Goal: Task Accomplishment & Management: Use online tool/utility

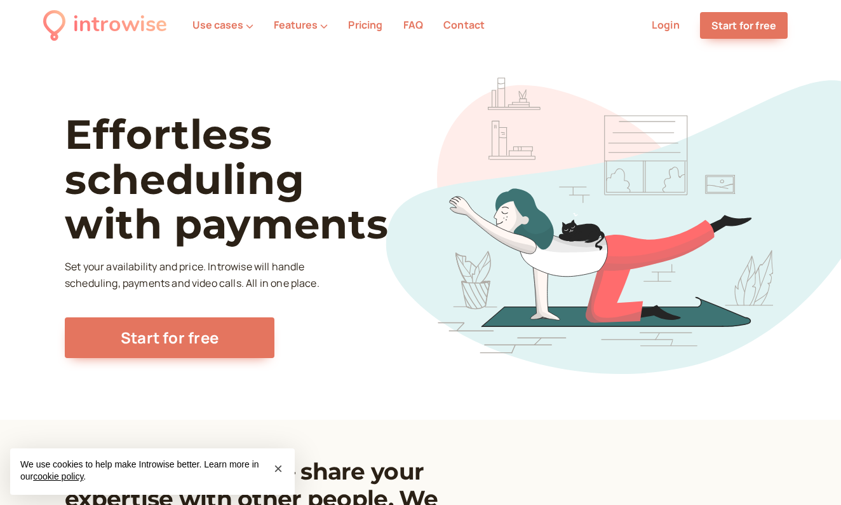
click at [651, 22] on li "Login" at bounding box center [666, 25] width 48 height 17
click at [662, 24] on link "Login" at bounding box center [666, 25] width 28 height 14
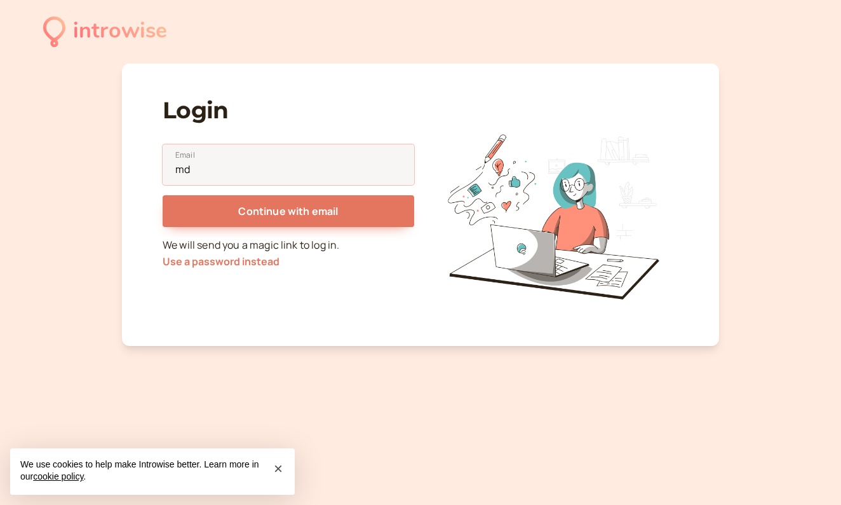
type input "m"
type input "d"
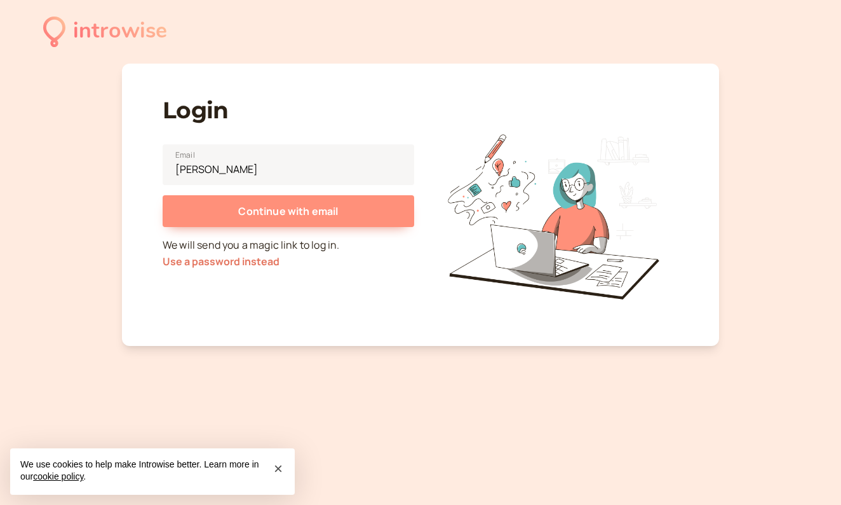
click at [322, 217] on span "Continue with email" at bounding box center [288, 211] width 100 height 14
type input "sonyathedreamer@gmail.com"
click at [280, 205] on span "Continue with email" at bounding box center [288, 211] width 100 height 14
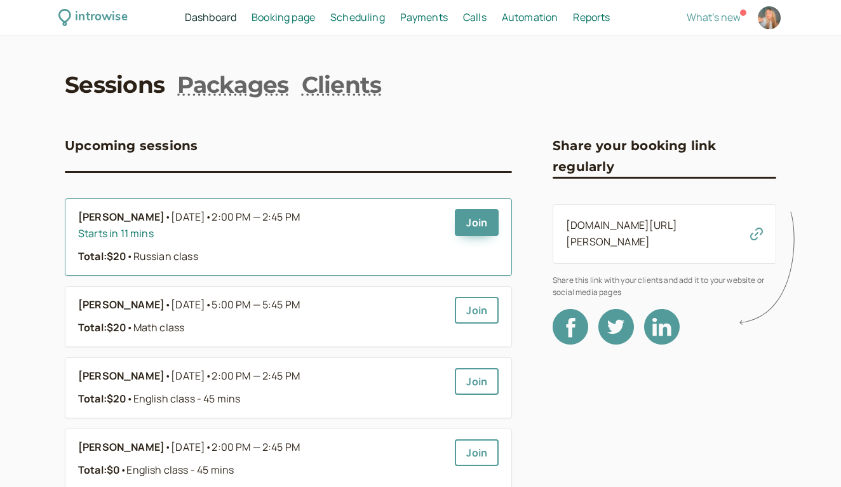
click at [344, 217] on div "Yeva Boiko • Today • 2:00 PM — 2:45 PM" at bounding box center [261, 217] width 367 height 17
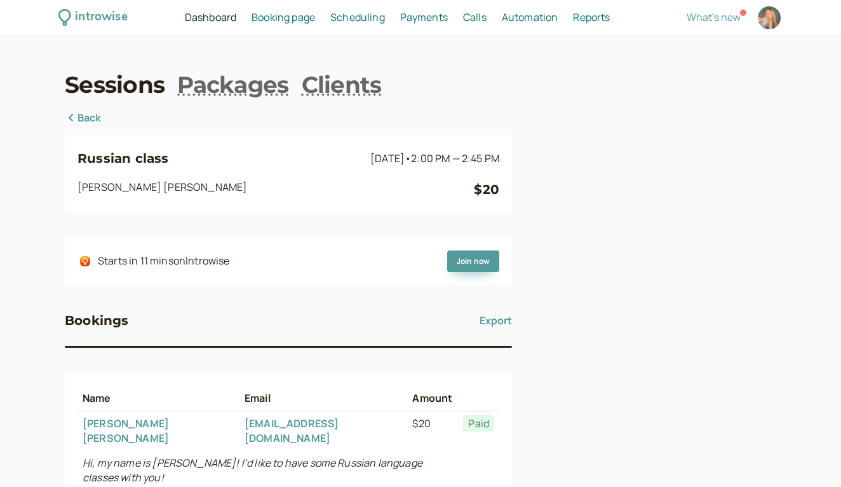
click at [276, 18] on span "Booking page" at bounding box center [284, 17] width 64 height 14
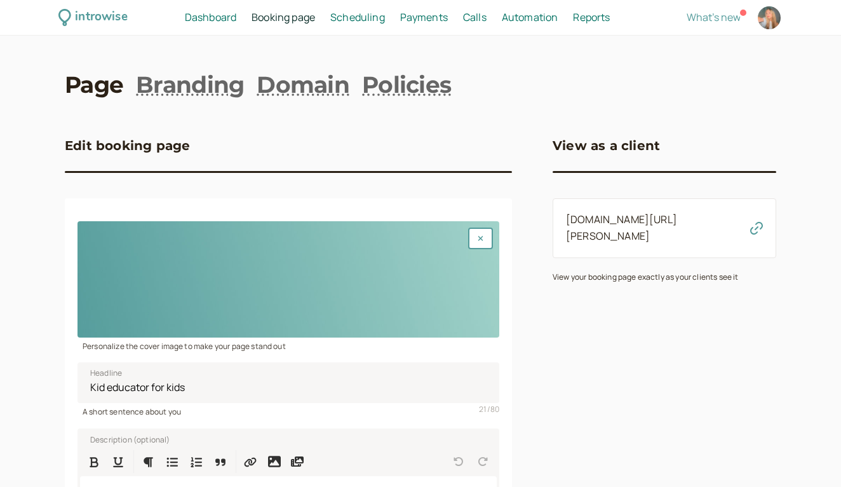
click at [228, 6] on div "introwise Dashboard Dashboard Booking page Booking Scheduling Scheduling Paymen…" at bounding box center [420, 18] width 841 height 36
click at [268, 17] on span "Booking page" at bounding box center [284, 17] width 64 height 14
click at [346, 18] on span "Scheduling" at bounding box center [357, 17] width 55 height 14
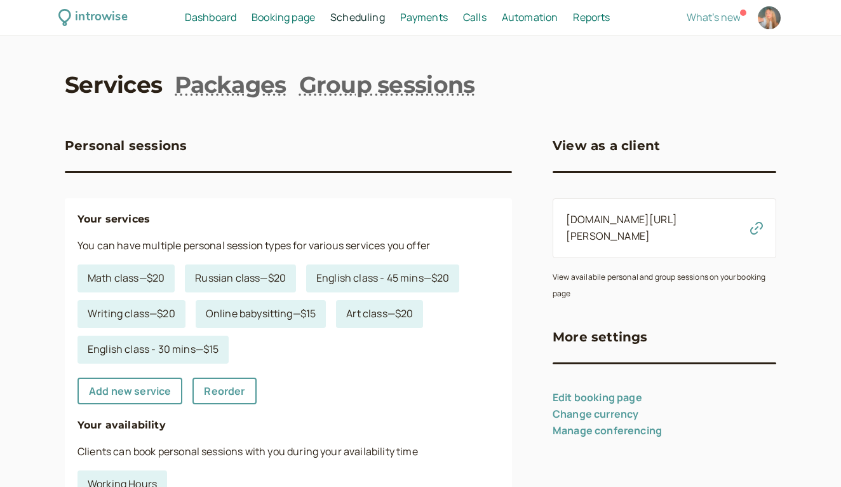
click at [209, 18] on span "Dashboard" at bounding box center [210, 17] width 51 height 14
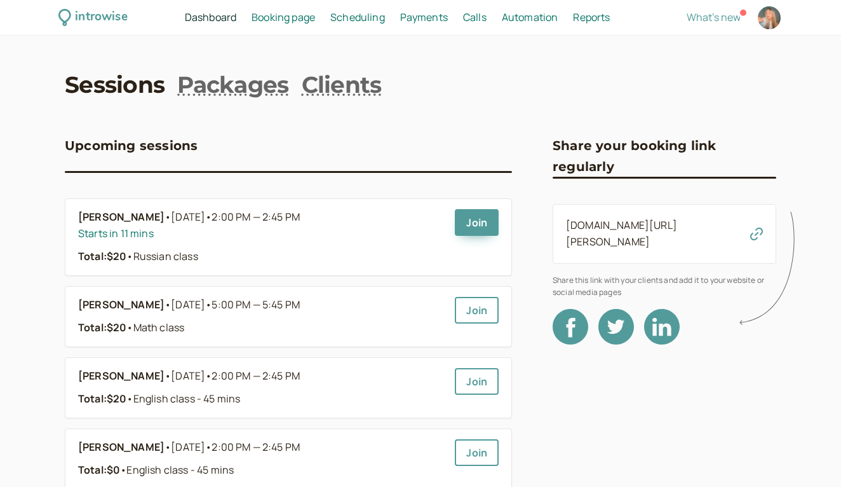
click at [280, 20] on span "Booking page" at bounding box center [284, 17] width 64 height 14
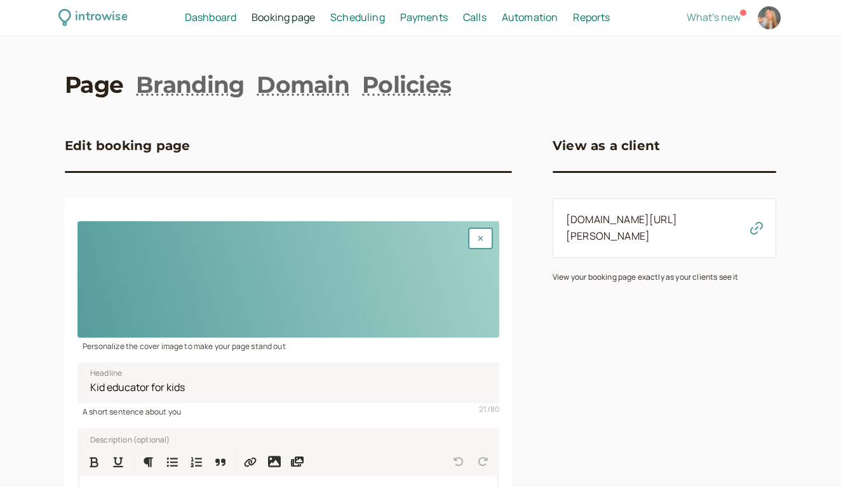
click at [352, 36] on div "introwise Dashboard Dashboard Booking page Booking Scheduling Scheduling Paymen…" at bounding box center [420, 374] width 841 height 748
click at [352, 7] on div "introwise Dashboard Dashboard Booking page Booking Scheduling Scheduling Paymen…" at bounding box center [420, 18] width 841 height 36
click at [352, 15] on span "Scheduling" at bounding box center [357, 17] width 55 height 14
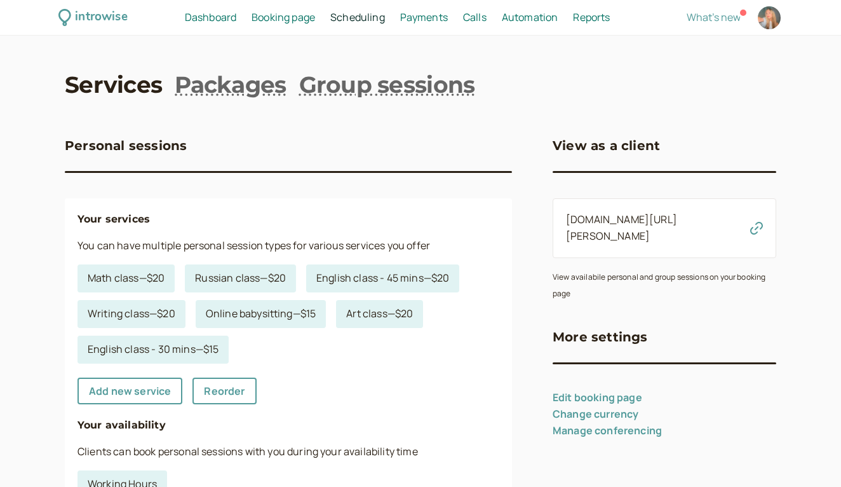
click at [440, 16] on span "Payments" at bounding box center [424, 17] width 48 height 14
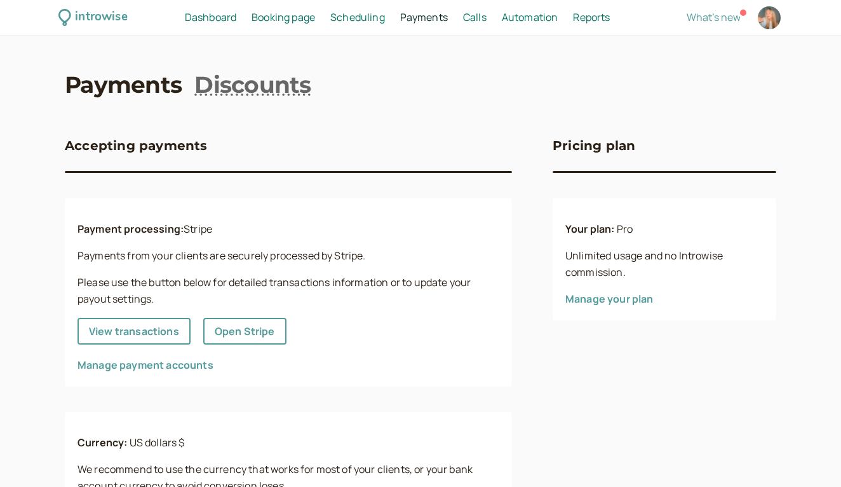
click at [382, 18] on span "Scheduling" at bounding box center [357, 17] width 55 height 14
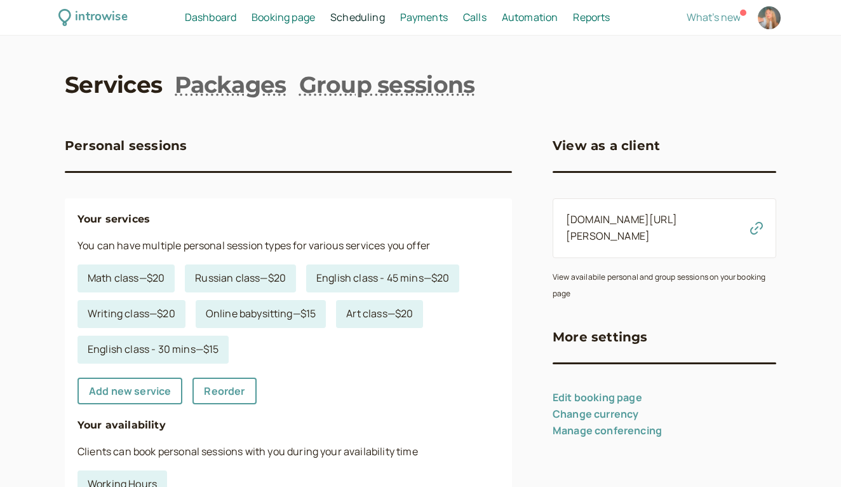
click at [196, 4] on div "introwise Dashboard Dashboard Booking page Booking Scheduling Scheduling Paymen…" at bounding box center [420, 18] width 841 height 36
click at [196, 20] on span "Dashboard" at bounding box center [210, 17] width 51 height 14
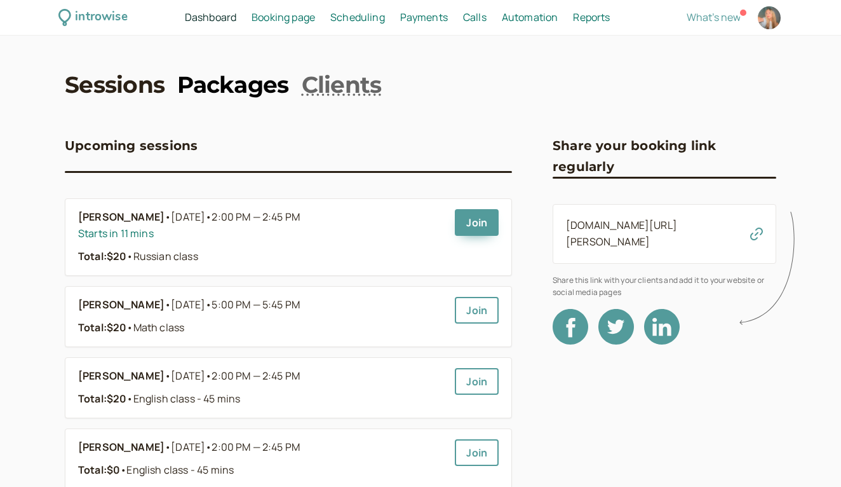
click at [232, 86] on link "Packages" at bounding box center [232, 85] width 111 height 32
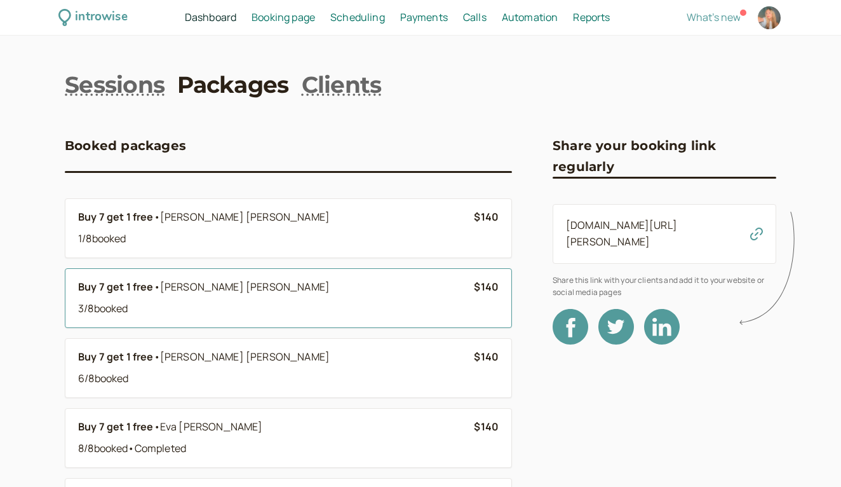
click at [208, 286] on span "Yeva Boiko" at bounding box center [245, 287] width 170 height 14
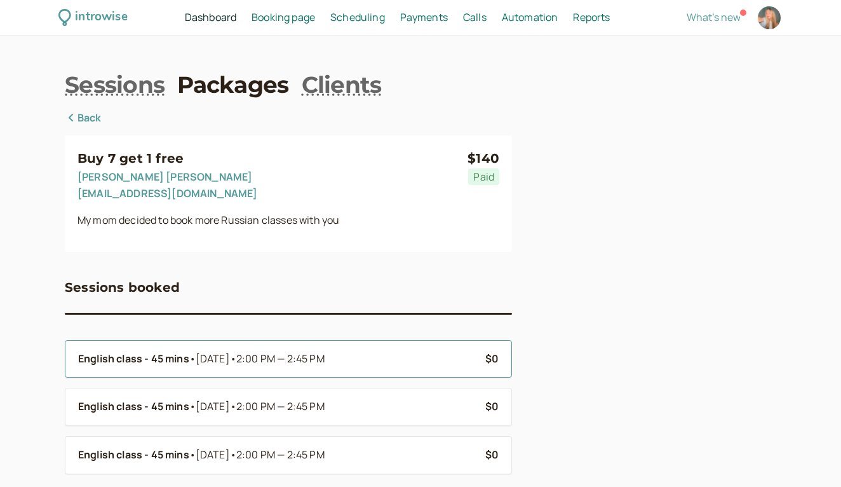
click at [158, 344] on li "English class - 45 mins • Sep 27 • 2:00 PM — 2:45 PM $0" at bounding box center [288, 359] width 447 height 38
click at [157, 362] on b "English class - 45 mins" at bounding box center [133, 359] width 111 height 17
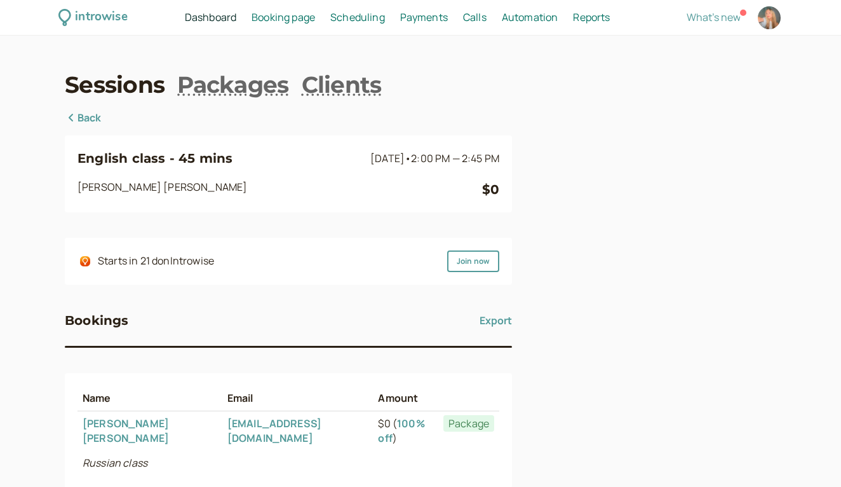
click at [86, 116] on link "Back" at bounding box center [83, 118] width 37 height 17
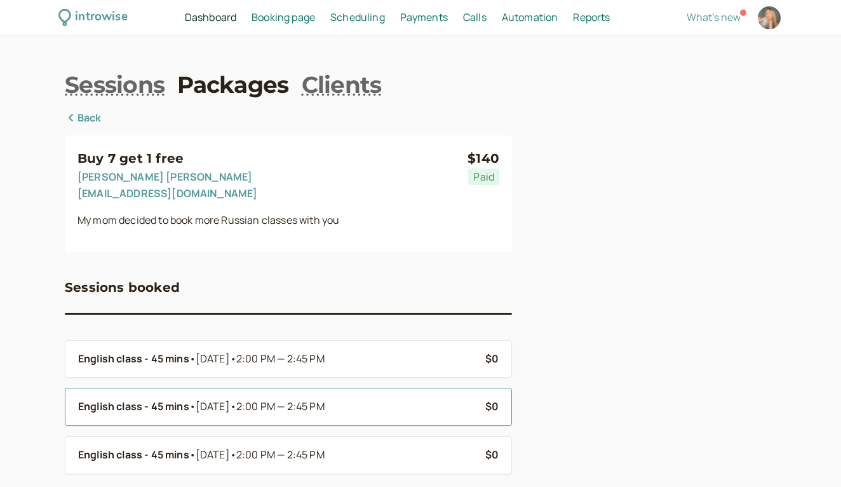
click at [172, 405] on b "English class - 45 mins" at bounding box center [133, 406] width 111 height 17
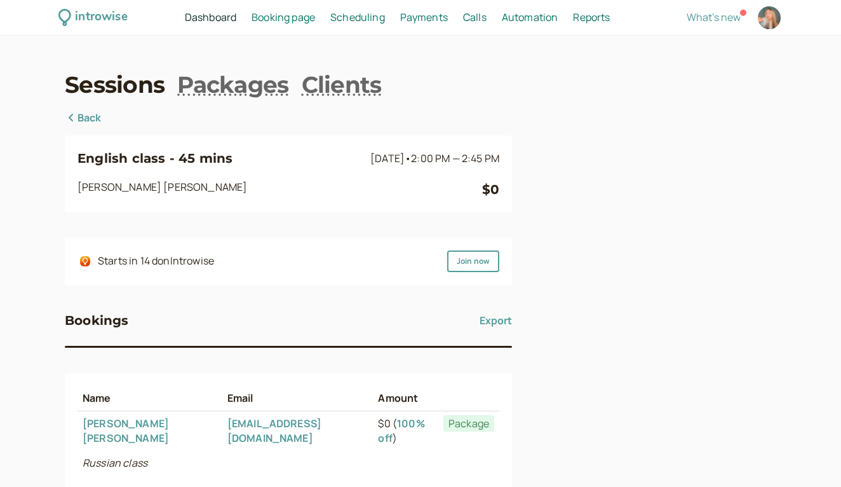
click at [85, 113] on link "Back" at bounding box center [83, 118] width 37 height 17
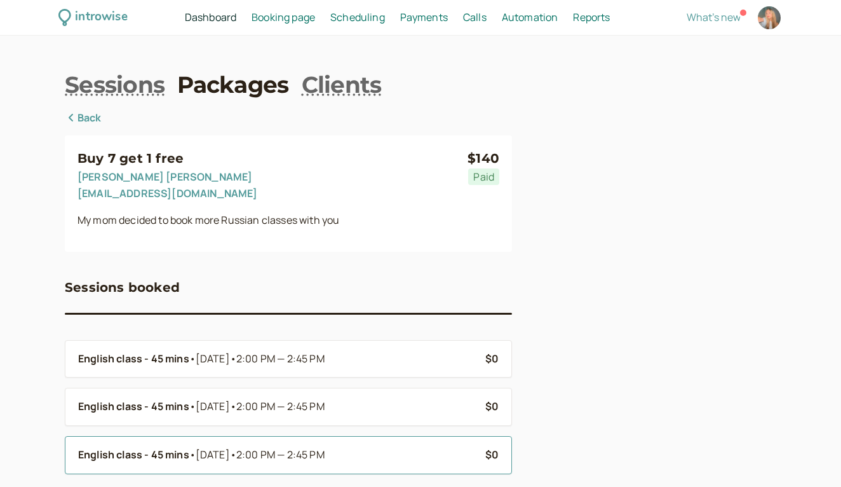
click at [193, 456] on span "•" at bounding box center [192, 455] width 6 height 17
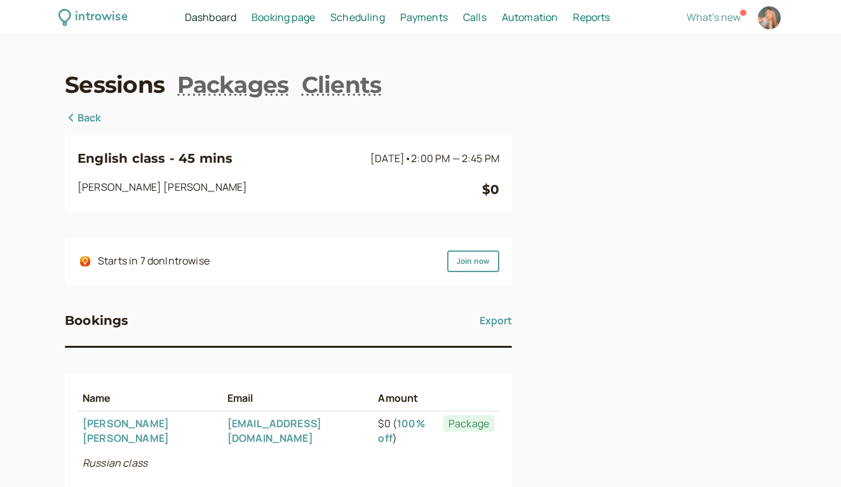
click at [79, 130] on div "English class - 45 mins Sep 13 • 2:00 PM — 2:45 PM Yeva Boiko $0 Starts in 7 d …" at bounding box center [288, 356] width 447 height 493
click at [79, 116] on link "Back" at bounding box center [83, 118] width 37 height 17
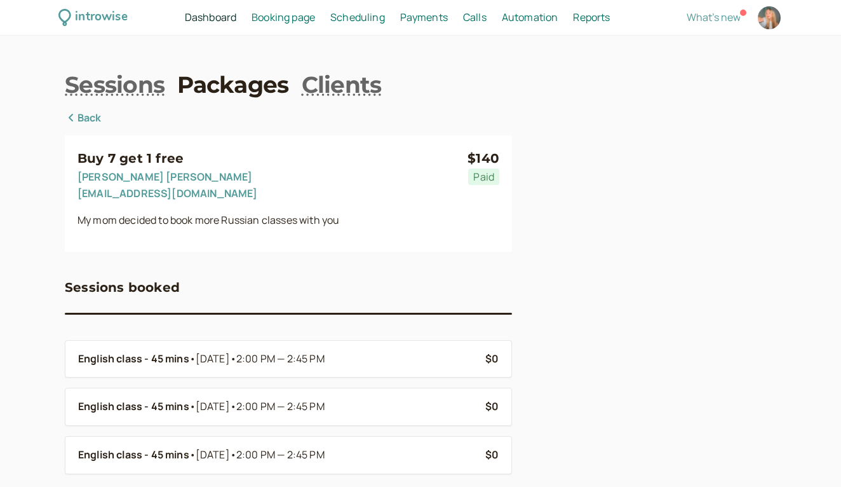
click at [206, 22] on span "Dashboard" at bounding box center [210, 17] width 51 height 14
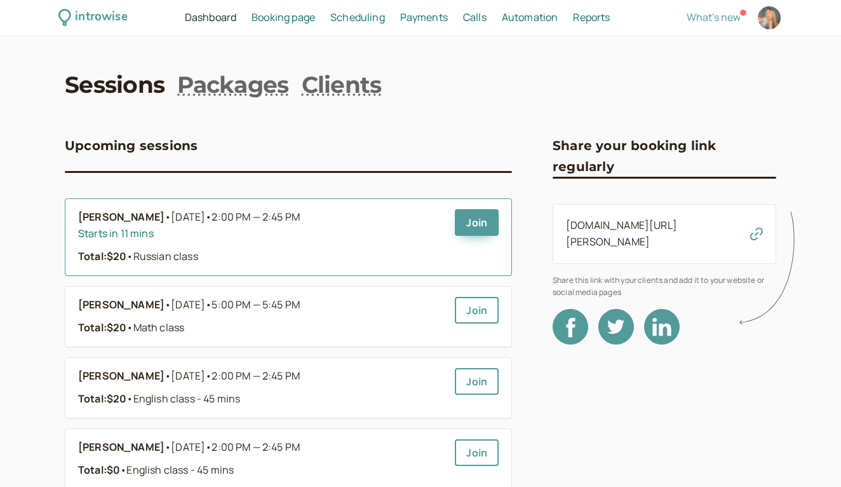
click at [172, 265] on li "Yeva Boiko • Today • 2:00 PM — 2:45 PM Starts in 11 mins Total: $20 • Russian c…" at bounding box center [288, 237] width 447 height 78
click at [95, 201] on li "Yeva Boiko • Today • 2:00 PM — 2:45 PM Starts in 11 mins Total: $20 • Russian c…" at bounding box center [288, 237] width 447 height 78
click at [95, 215] on b "Yeva Boiko" at bounding box center [121, 217] width 86 height 17
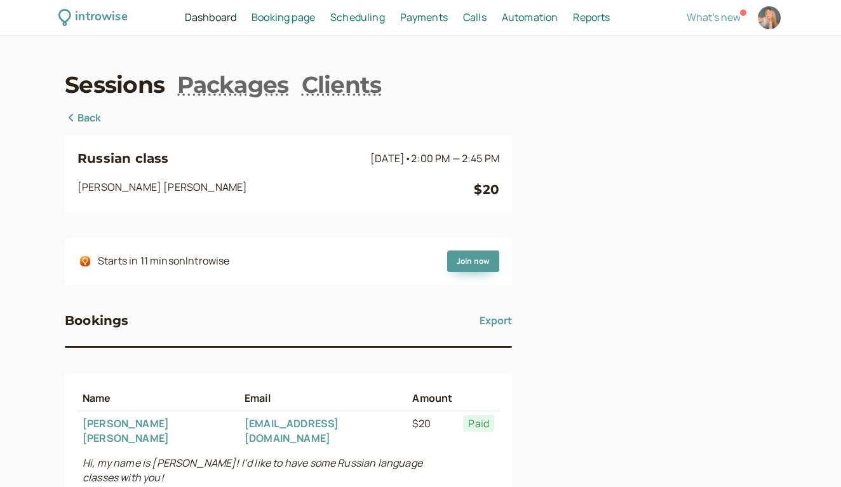
click at [78, 116] on link "Back" at bounding box center [83, 118] width 37 height 17
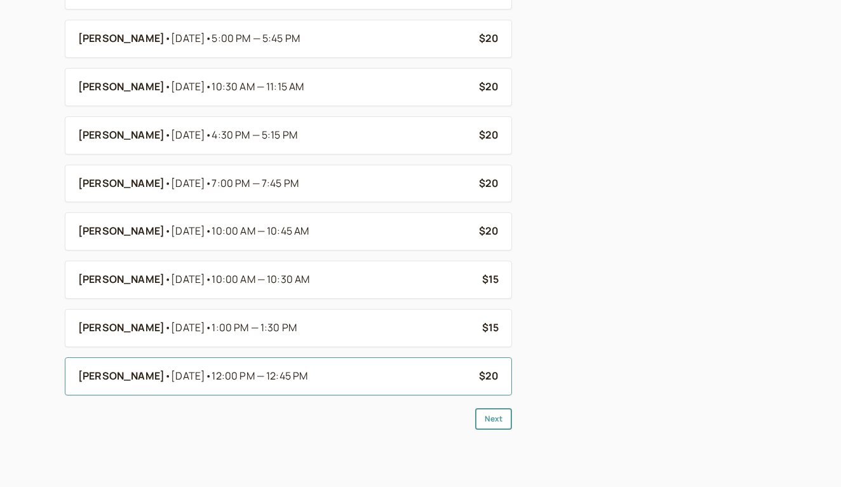
scroll to position [877, 0]
click at [491, 411] on button "Next" at bounding box center [493, 420] width 37 height 22
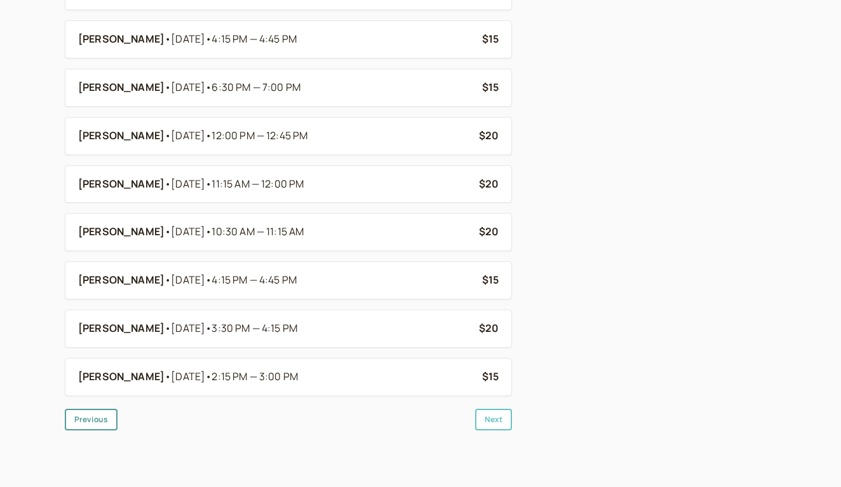
click at [499, 409] on button "Next" at bounding box center [493, 420] width 37 height 22
click at [500, 409] on button "Next" at bounding box center [493, 420] width 37 height 22
click at [504, 408] on button "Next" at bounding box center [493, 419] width 37 height 22
click at [500, 409] on button "Next" at bounding box center [493, 420] width 37 height 22
click at [503, 409] on button "Next" at bounding box center [493, 420] width 37 height 22
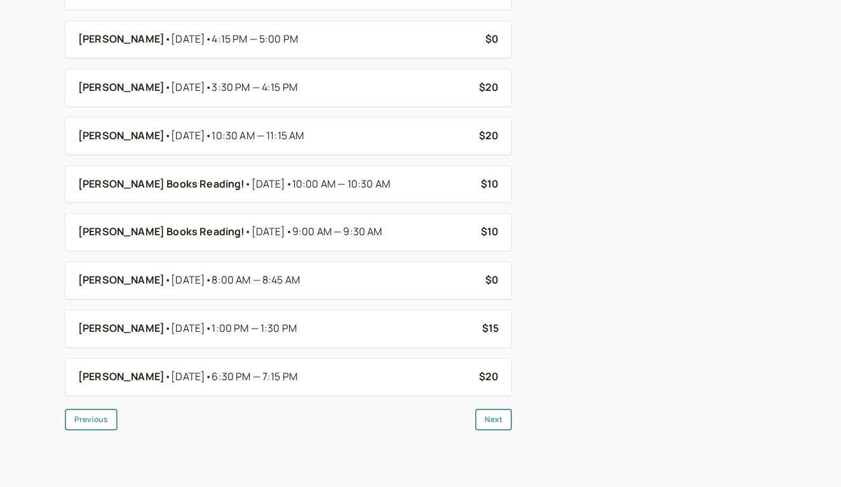
click at [493, 392] on div "Julia Donaldson's Books Reading! • Apr 3 • 9:00 AM — 9:30 AM $5 Eva Ogorodnikov…" at bounding box center [288, 177] width 447 height 506
click at [495, 409] on button "Next" at bounding box center [493, 420] width 37 height 22
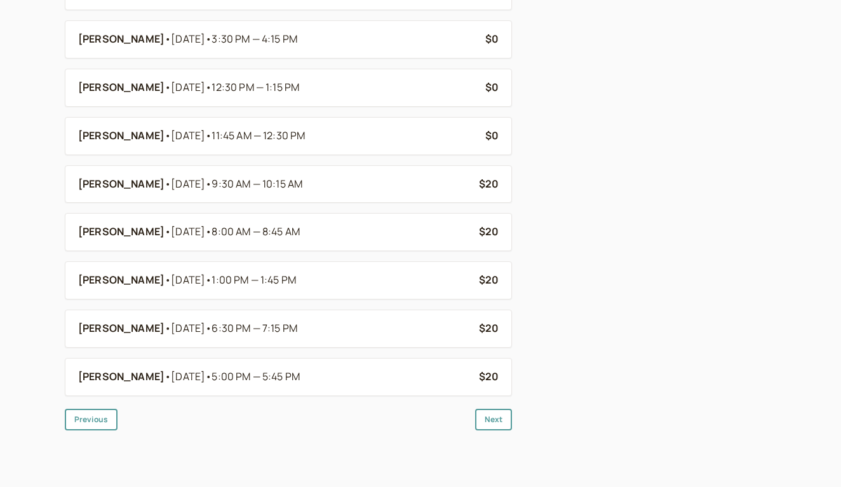
click at [501, 390] on div "Sofiia Zakharova • Mar 25 • 5:00 PM — 5:45 PM $20 Mariia Kim • Mar 25 • 4:15 PM…" at bounding box center [288, 177] width 447 height 506
click at [501, 410] on button "Next" at bounding box center [493, 420] width 37 height 22
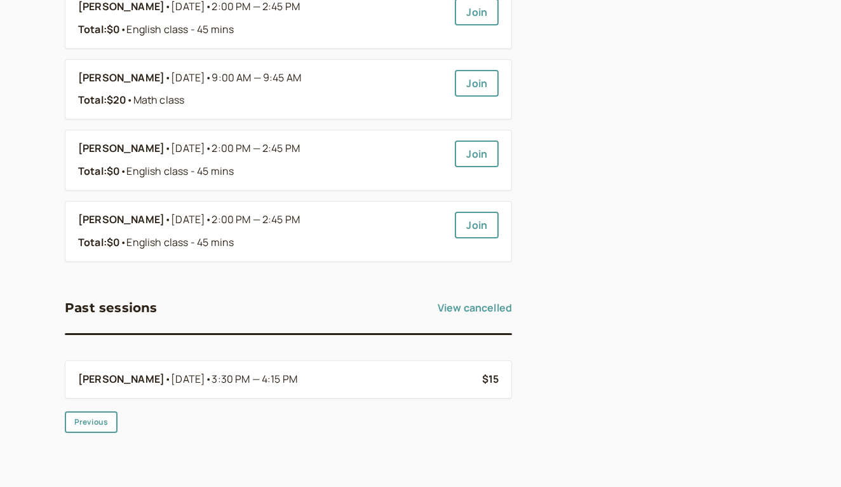
scroll to position [442, 0]
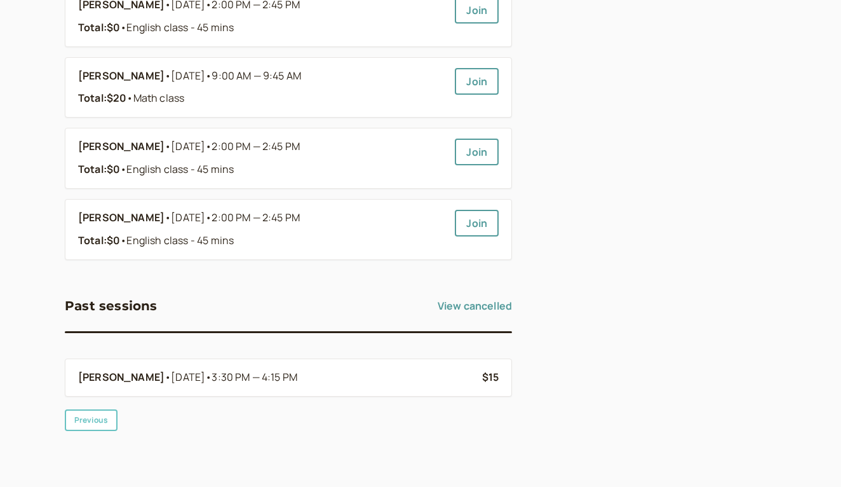
click at [110, 409] on button "Previous" at bounding box center [91, 420] width 53 height 22
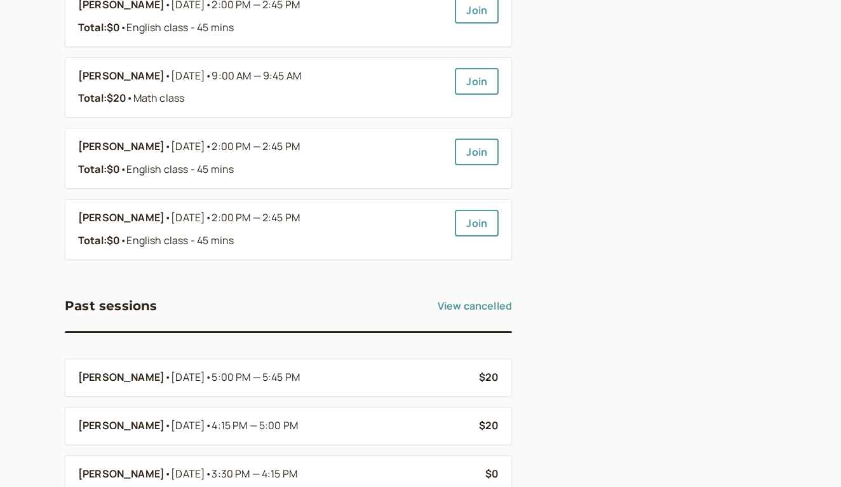
click at [459, 296] on link "View cancelled" at bounding box center [475, 306] width 74 height 20
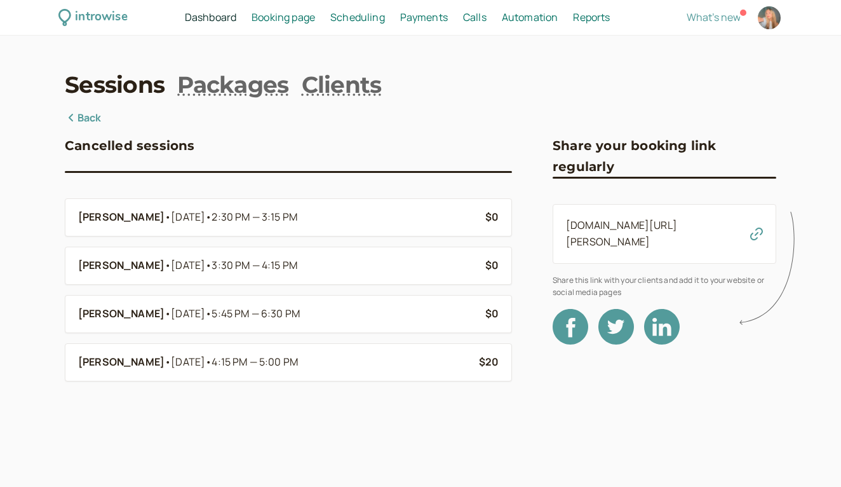
click at [82, 125] on link "Back" at bounding box center [83, 118] width 37 height 17
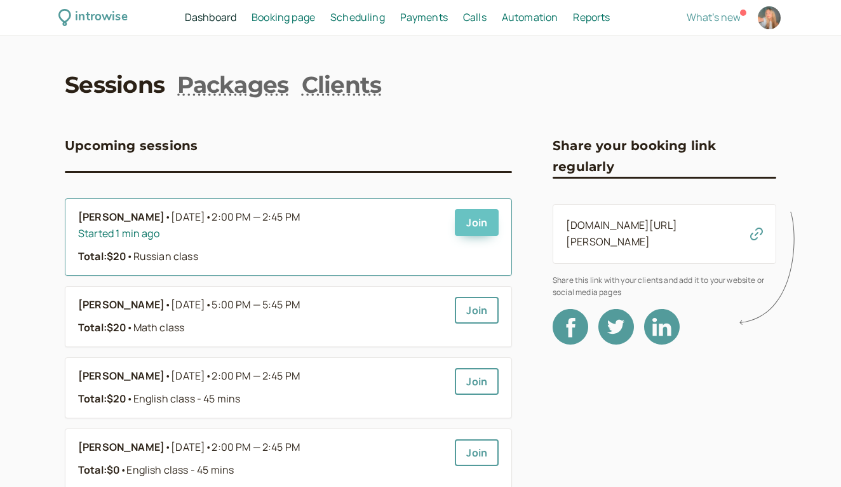
click at [484, 226] on link "Join" at bounding box center [477, 222] width 44 height 27
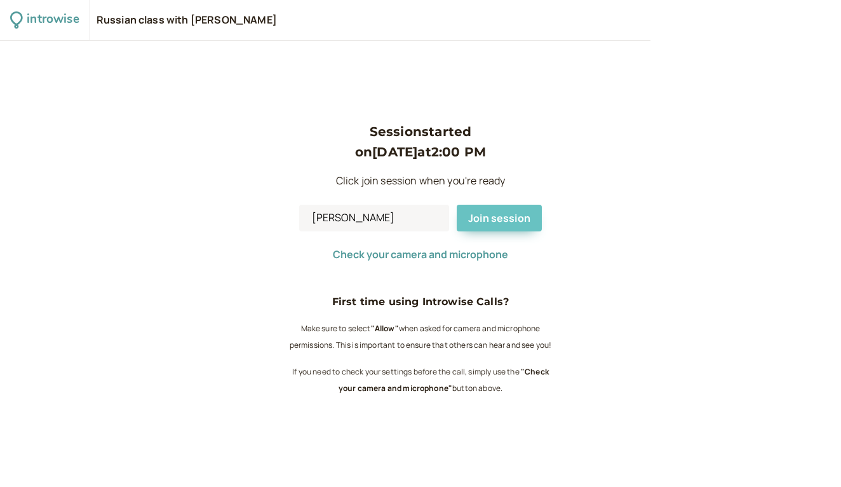
click at [484, 224] on span "Join session" at bounding box center [499, 218] width 62 height 14
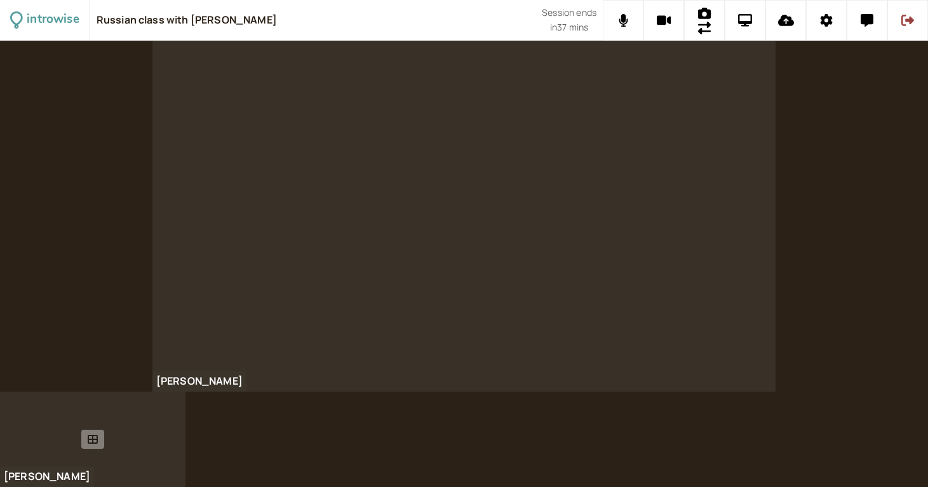
click at [79, 440] on div at bounding box center [93, 438] width 186 height 95
click at [139, 430] on div at bounding box center [93, 438] width 186 height 95
click at [95, 439] on icon at bounding box center [93, 439] width 10 height 9
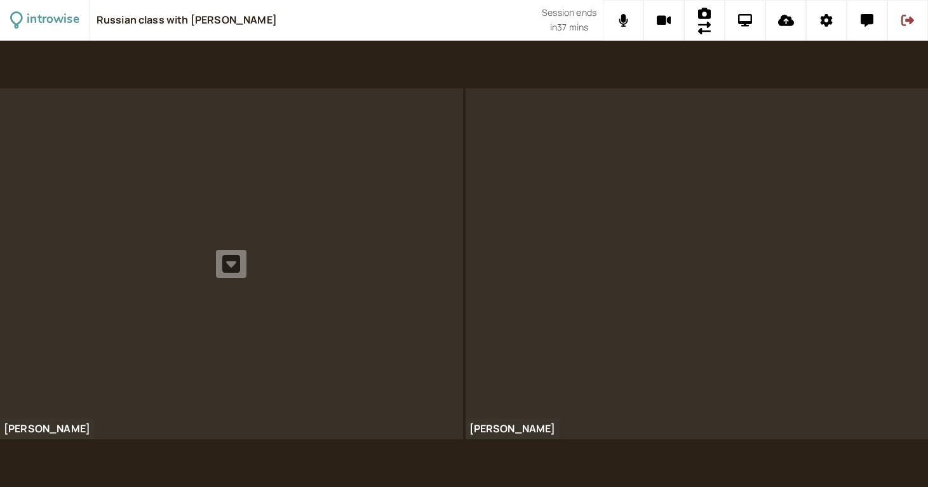
click at [196, 318] on div at bounding box center [231, 263] width 463 height 351
click at [237, 255] on icon at bounding box center [231, 264] width 18 height 18
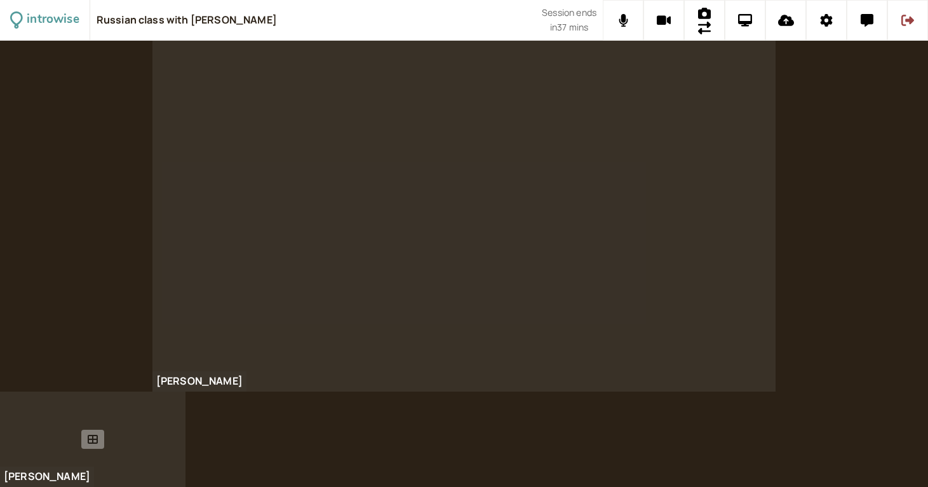
click at [77, 441] on div at bounding box center [93, 438] width 186 height 95
click at [97, 441] on icon at bounding box center [93, 439] width 10 height 10
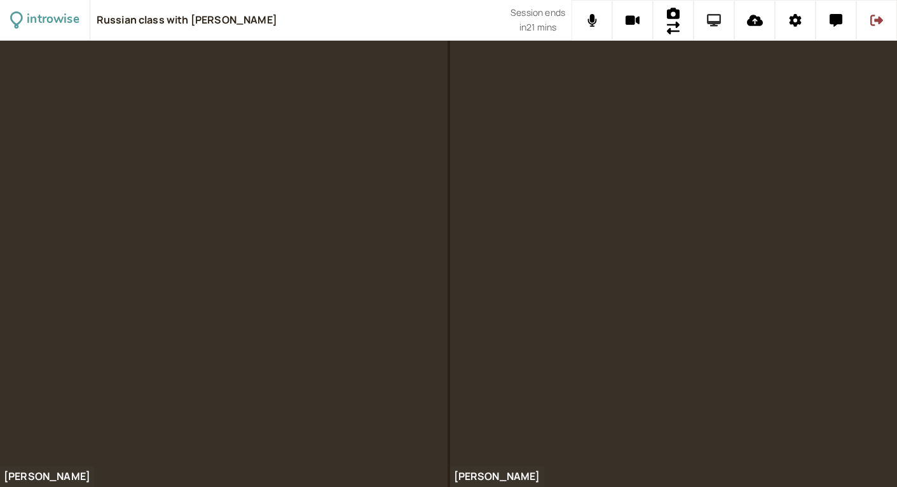
click at [710, 22] on icon at bounding box center [714, 20] width 15 height 13
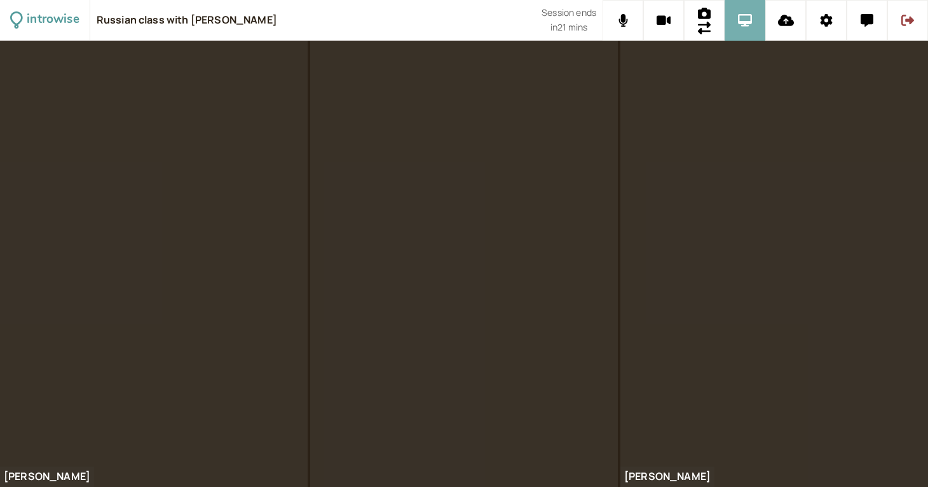
click at [744, 30] on button at bounding box center [744, 20] width 41 height 41
click at [739, 22] on icon at bounding box center [745, 20] width 15 height 13
click at [747, 24] on icon at bounding box center [745, 20] width 15 height 13
click at [742, 15] on icon at bounding box center [745, 20] width 15 height 13
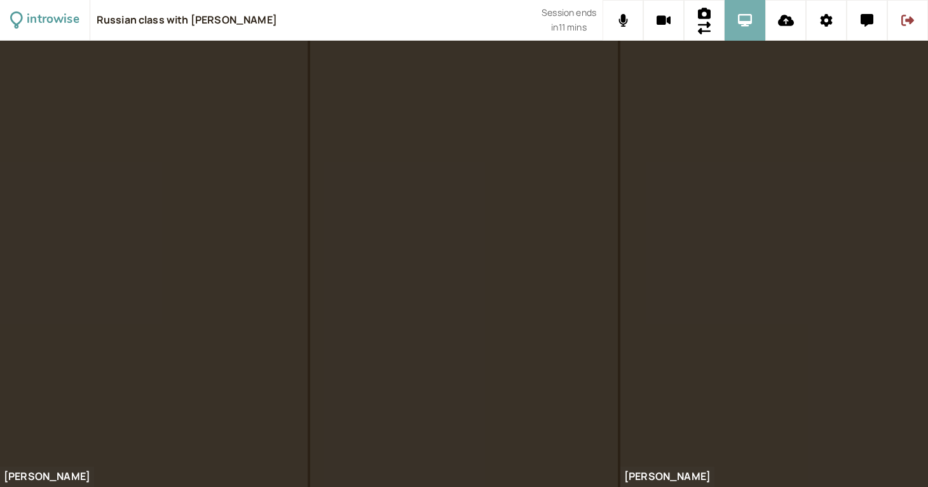
click at [740, 22] on icon at bounding box center [745, 20] width 15 height 13
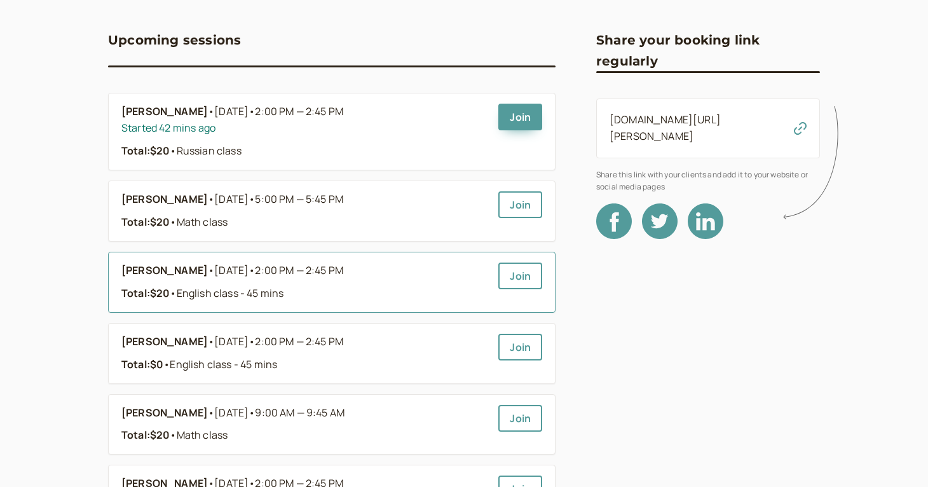
scroll to position [107, 0]
